Goal: Use online tool/utility

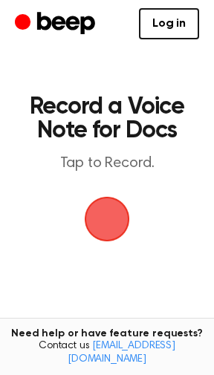
click at [103, 226] on span "button" at bounding box center [106, 218] width 83 height 83
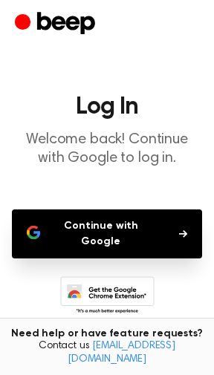
click at [103, 226] on button "Continue with Google" at bounding box center [107, 233] width 190 height 49
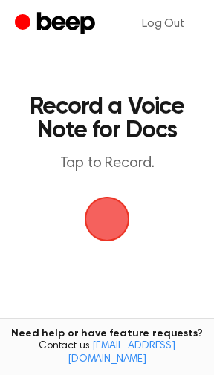
click at [113, 209] on span "button" at bounding box center [107, 219] width 69 height 69
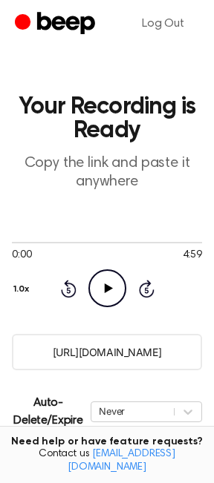
click at [108, 296] on icon "Play Audio" at bounding box center [107, 289] width 38 height 38
